Goal: Browse casually: Explore the website without a specific task or goal

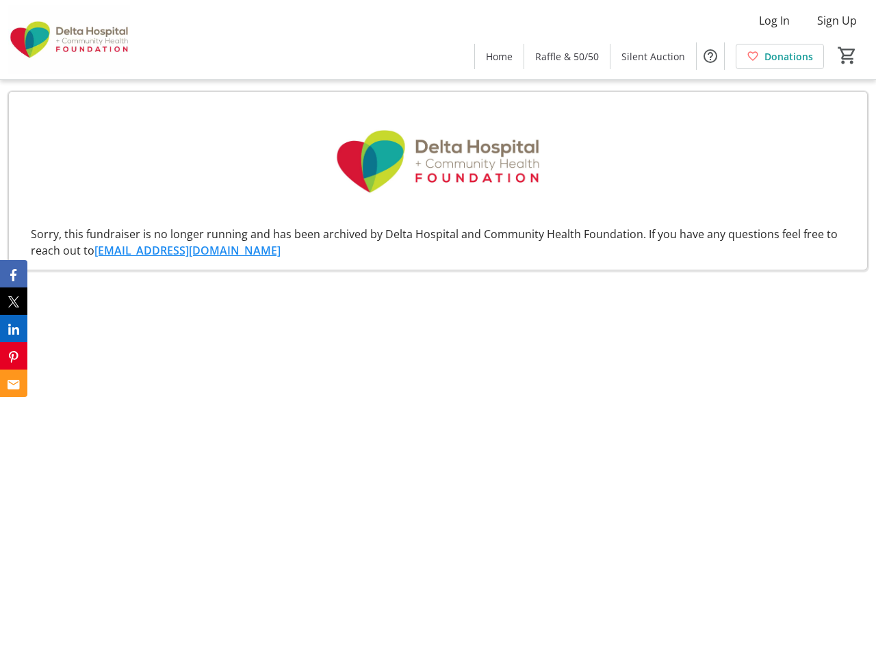
click at [438, 328] on mat-sidenav-content "Log In Sign Up Home Raffle & 50/50 Silent Auction Donations 0 Home Raffle & 50/…" at bounding box center [438, 328] width 876 height 657
click at [69, 40] on img at bounding box center [69, 39] width 122 height 68
click at [774, 21] on span "Log In" at bounding box center [774, 20] width 31 height 16
click at [710, 56] on mat-icon "Help" at bounding box center [710, 56] width 16 height 16
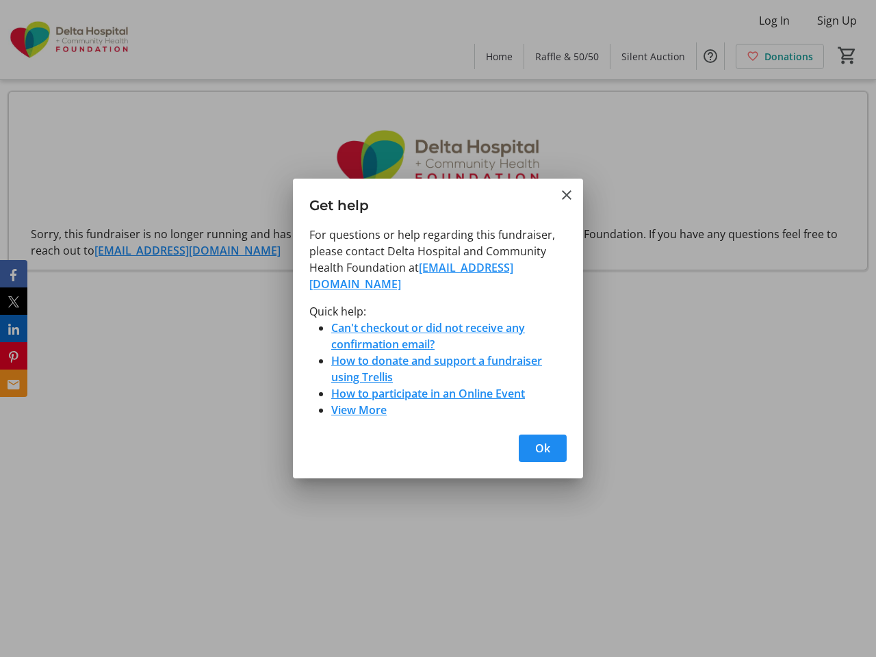
click at [847, 55] on div at bounding box center [438, 328] width 876 height 657
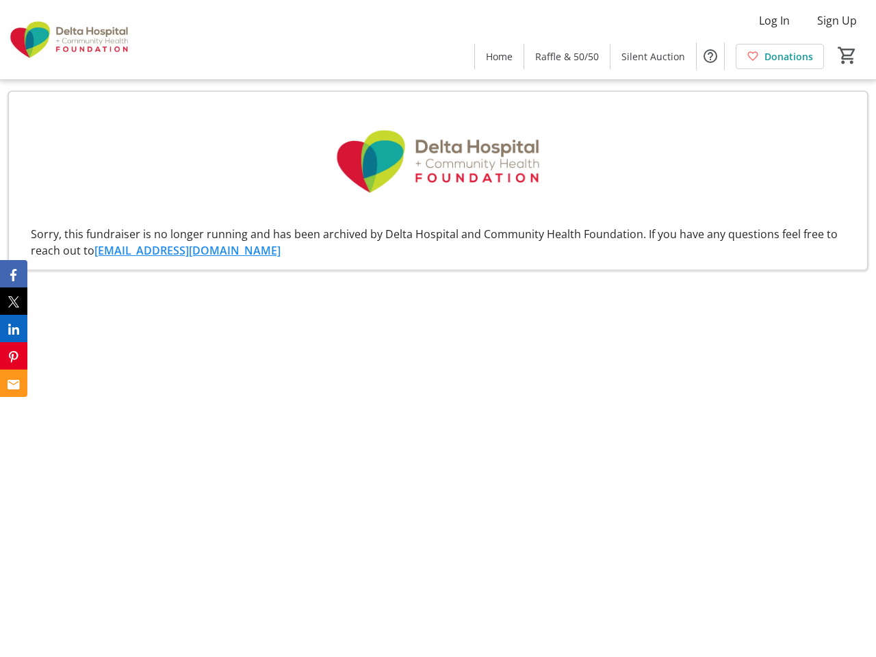
click at [14, 274] on icon "Facebook" at bounding box center [13, 275] width 6 height 12
click at [14, 301] on icon "X" at bounding box center [14, 302] width 12 height 12
click at [14, 328] on icon "LinkedIn" at bounding box center [13, 329] width 11 height 11
click at [14, 356] on icon "Pinterest" at bounding box center [14, 357] width 10 height 12
